Goal: Check status: Check status

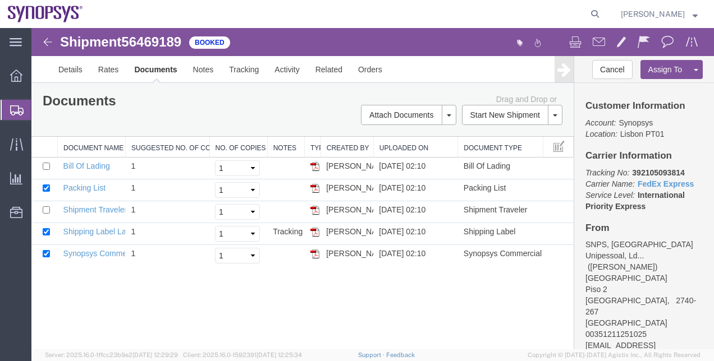
click at [0, 0] on span "Shipment Manager" at bounding box center [0, 0] width 0 height 0
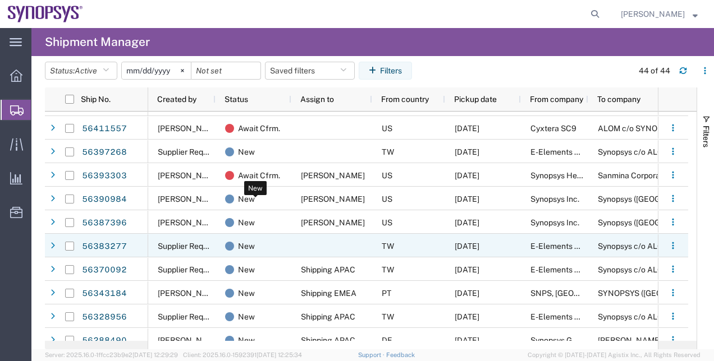
scroll to position [617, 0]
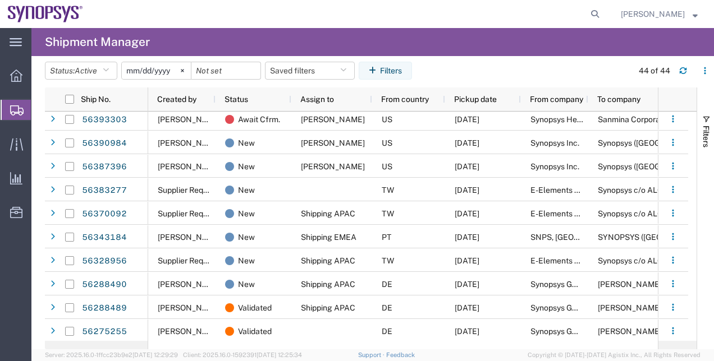
click at [459, 72] on agx-table-filter-chips "Status: Active Active All Approved Booked Canceled Delivered Denied New On Hold…" at bounding box center [336, 75] width 582 height 26
click at [97, 74] on span "Active" at bounding box center [86, 70] width 22 height 9
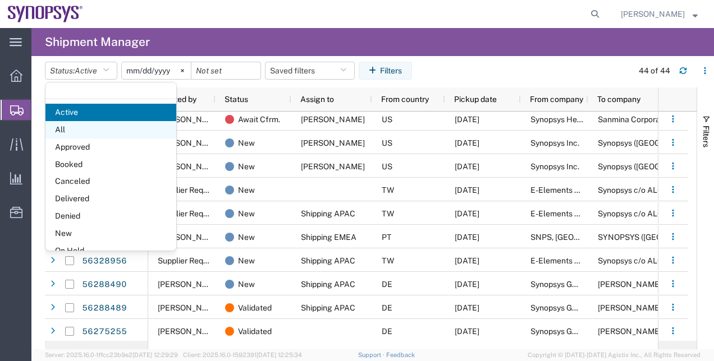
click at [97, 123] on span "All" at bounding box center [110, 129] width 131 height 17
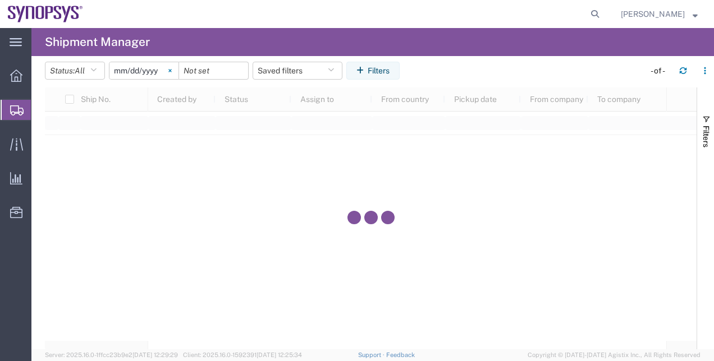
click at [171, 70] on svg-icon at bounding box center [170, 70] width 17 height 17
click at [391, 73] on button "Filters" at bounding box center [372, 71] width 53 height 18
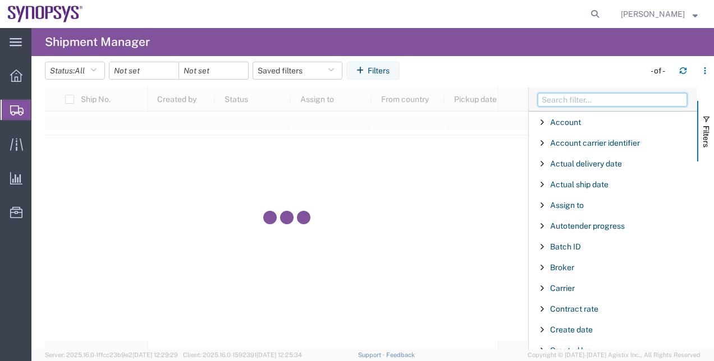
click at [589, 95] on input "Filter Columns Input" at bounding box center [612, 99] width 149 height 13
type input "a"
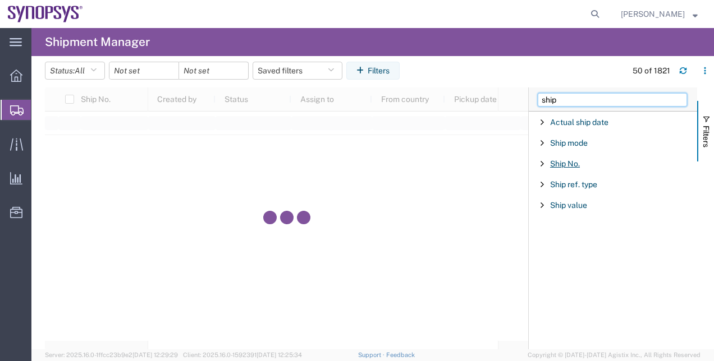
type input "ship"
click at [553, 162] on span "Ship No." at bounding box center [565, 163] width 30 height 9
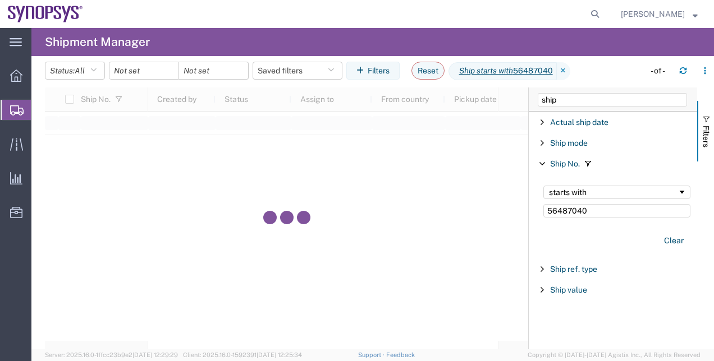
type input "56487040"
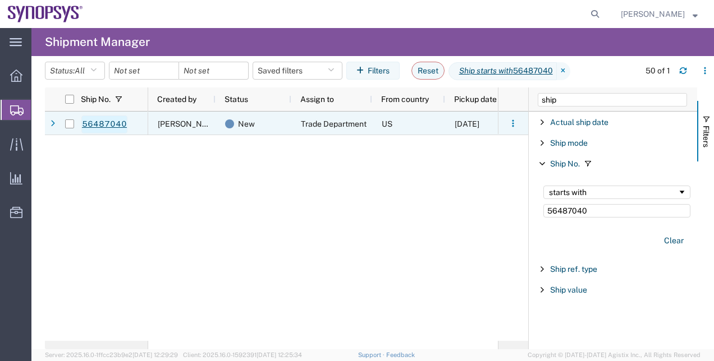
click at [112, 125] on link "56487040" at bounding box center [104, 125] width 46 height 18
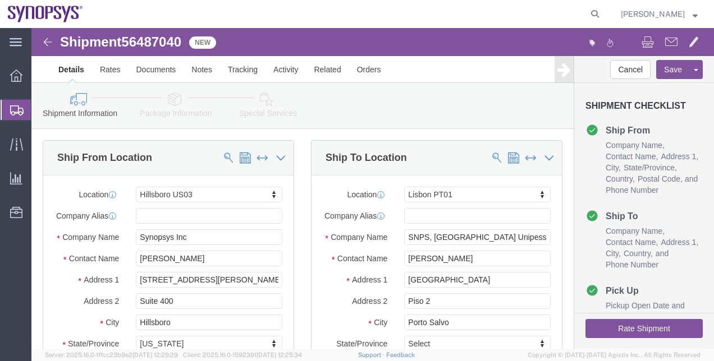
select select "63190"
select select "63152"
click link "Package Information"
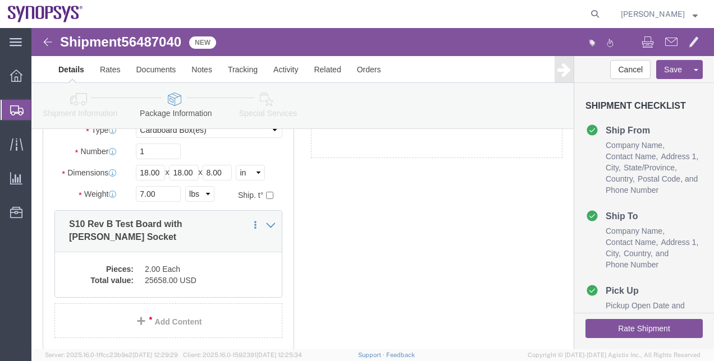
click div "1 x Cardboard Box(es) Package Type Select Bale(s) Basket(s) Bolt(s) Bottle(s) B…"
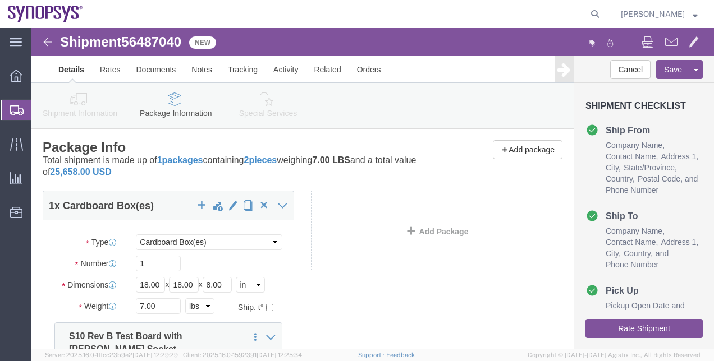
click link "Shipment Information"
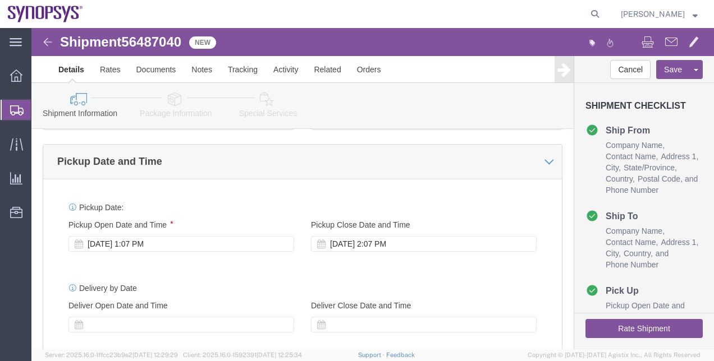
scroll to position [449, 0]
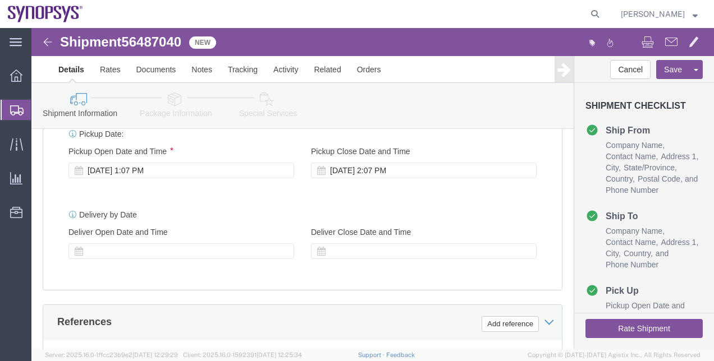
click link "Special Services"
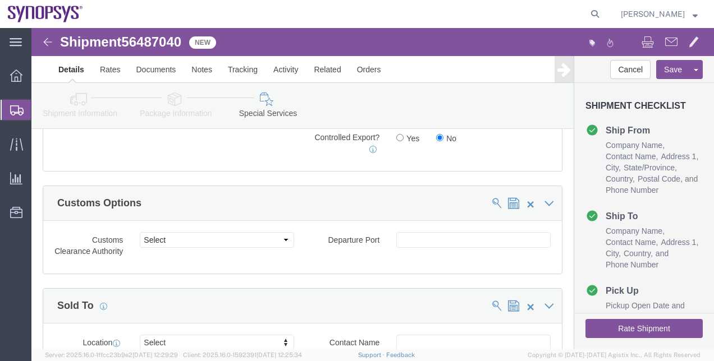
scroll to position [1123, 0]
